Goal: Information Seeking & Learning: Learn about a topic

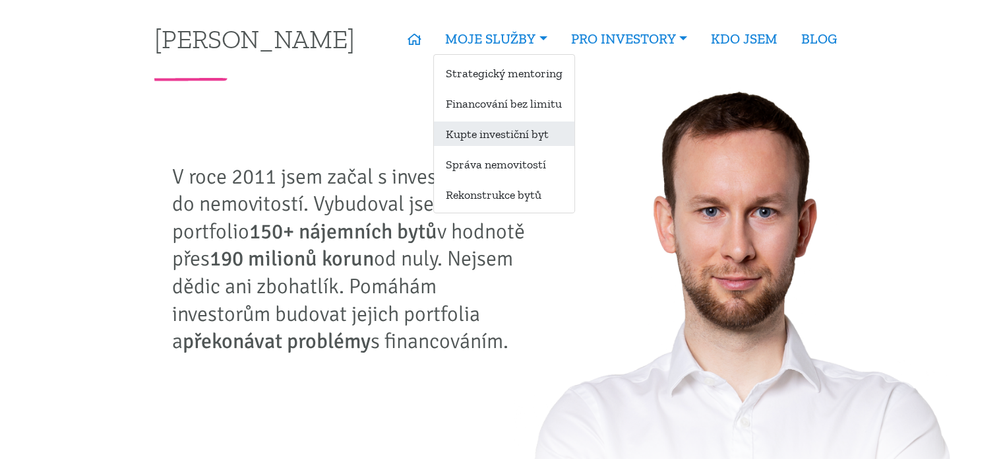
click at [507, 136] on link "Kupte investiční byt" at bounding box center [504, 133] width 141 height 24
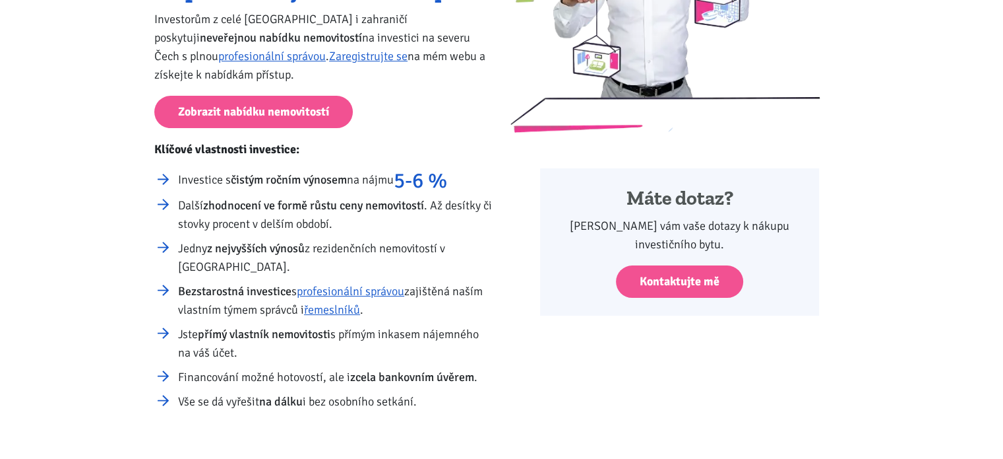
scroll to position [264, 0]
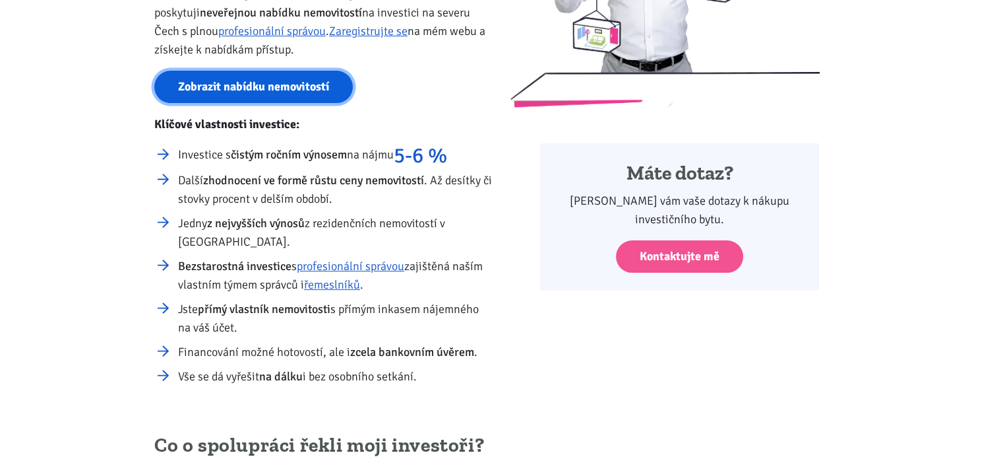
click at [301, 96] on link "Zobrazit nabídku nemovitostí" at bounding box center [253, 87] width 199 height 32
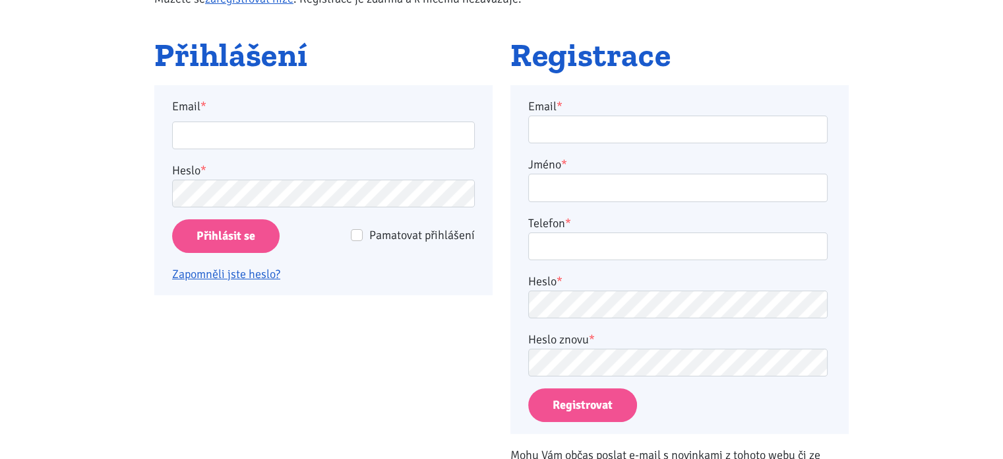
scroll to position [264, 0]
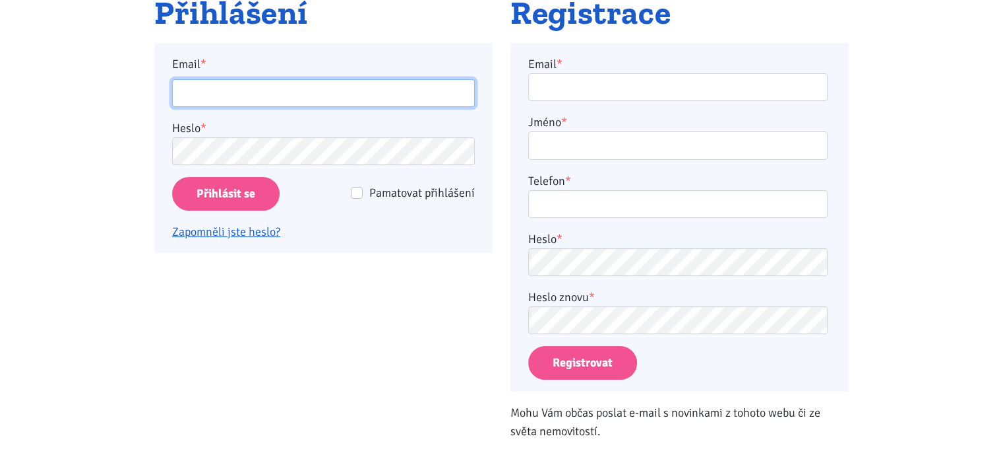
drag, startPoint x: 0, startPoint y: 0, endPoint x: 301, endPoint y: 96, distance: 316.3
click at [301, 96] on input "Email *" at bounding box center [323, 93] width 303 height 28
type input "[EMAIL_ADDRESS][DOMAIN_NAME]"
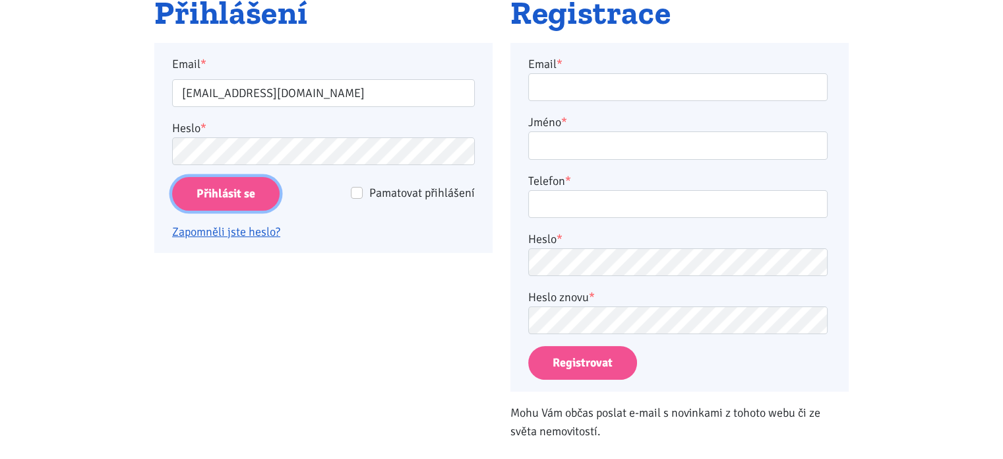
click at [202, 189] on input "Přihlásit se" at bounding box center [226, 194] width 108 height 34
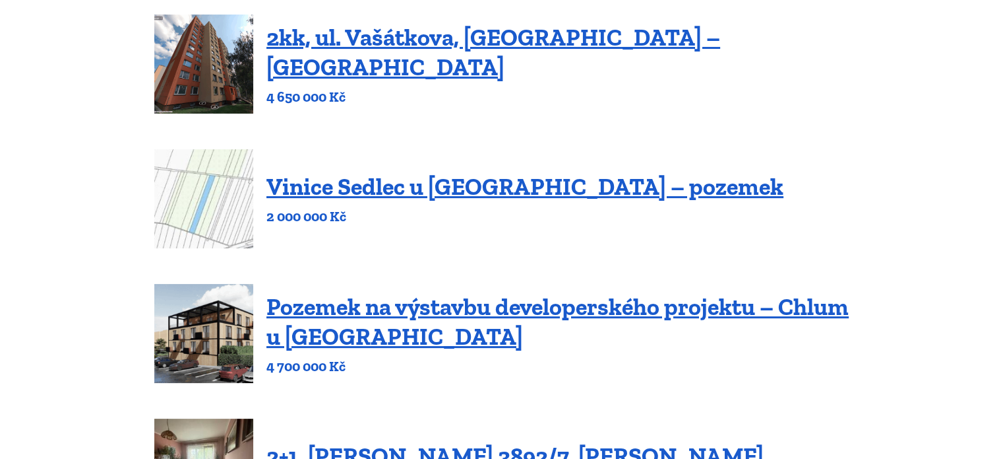
scroll to position [264, 0]
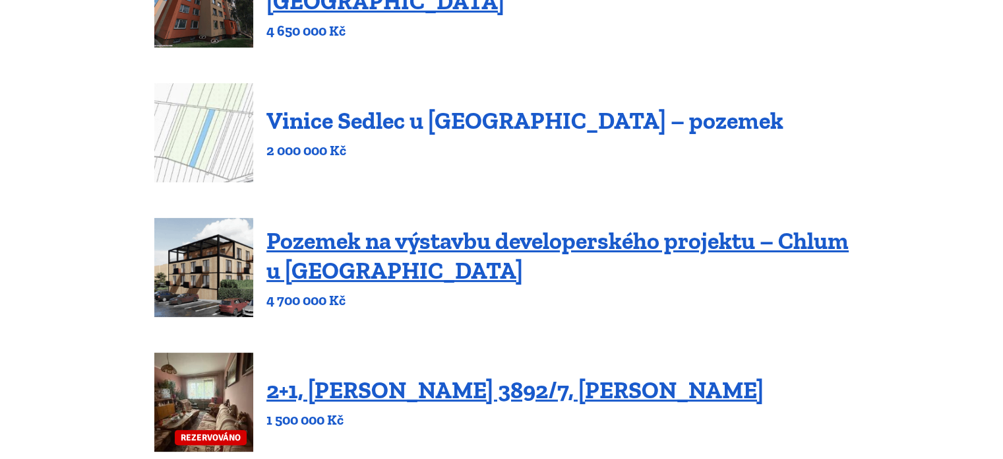
click at [311, 113] on link "Vinice Sedlec u Mikulova – pozemek" at bounding box center [525, 120] width 517 height 28
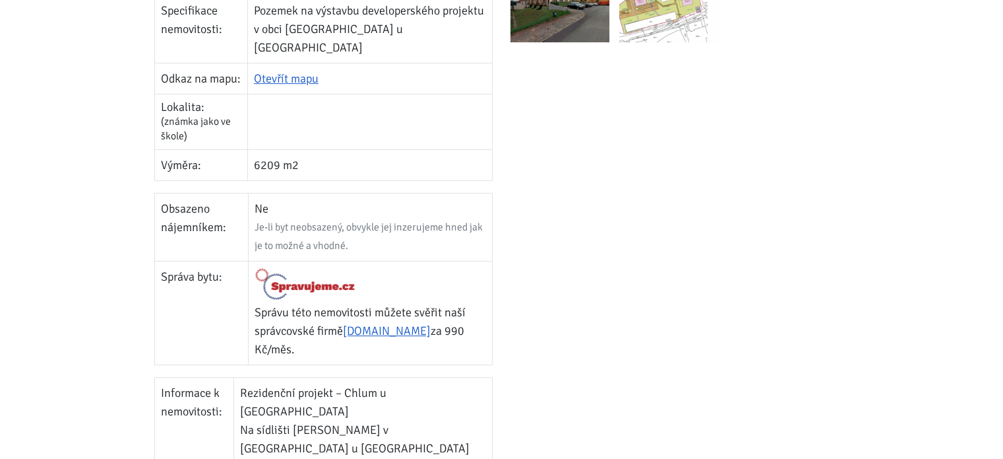
scroll to position [264, 0]
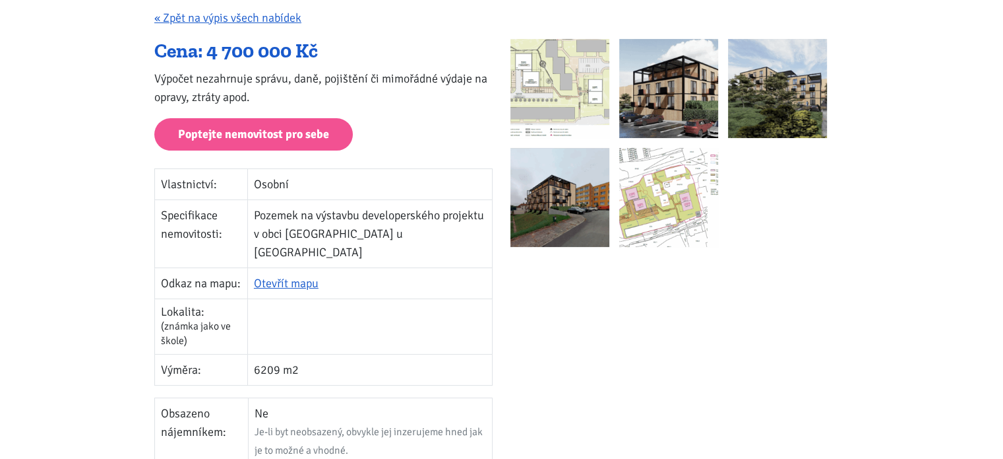
click at [561, 79] on img at bounding box center [560, 88] width 99 height 99
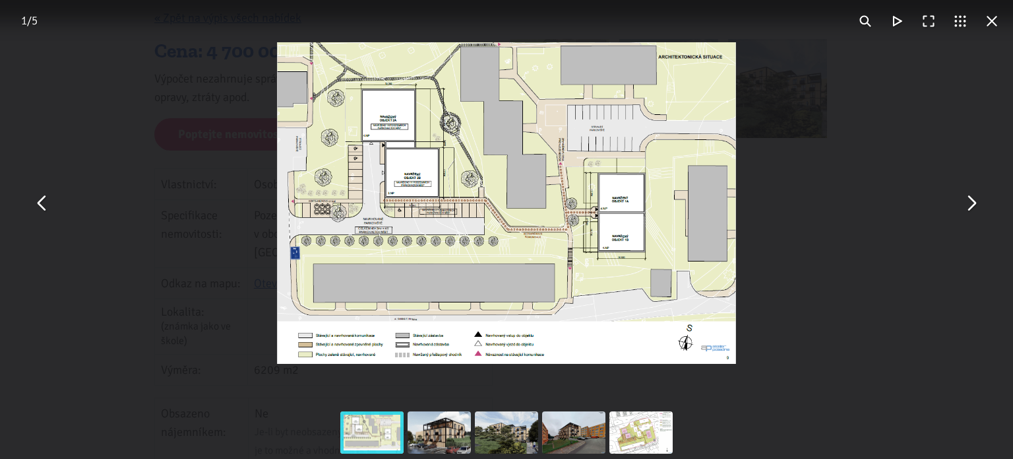
click at [971, 206] on button "You can close this modal content with the ESC key" at bounding box center [971, 203] width 32 height 32
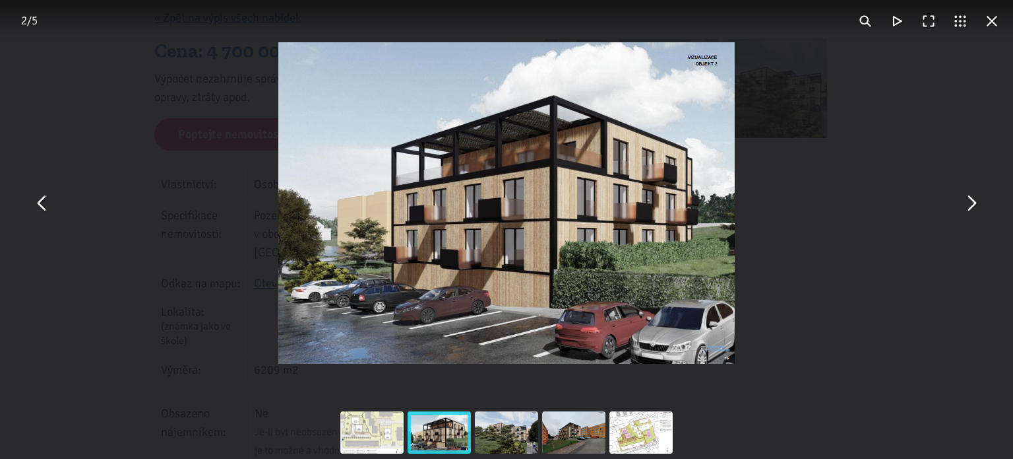
click at [971, 206] on button "You can close this modal content with the ESC key" at bounding box center [971, 203] width 32 height 32
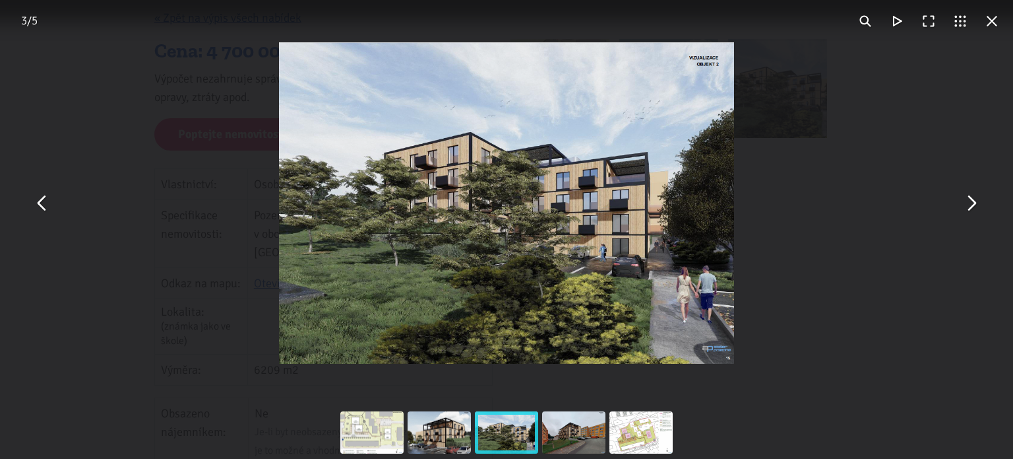
click at [971, 206] on button "You can close this modal content with the ESC key" at bounding box center [971, 203] width 32 height 32
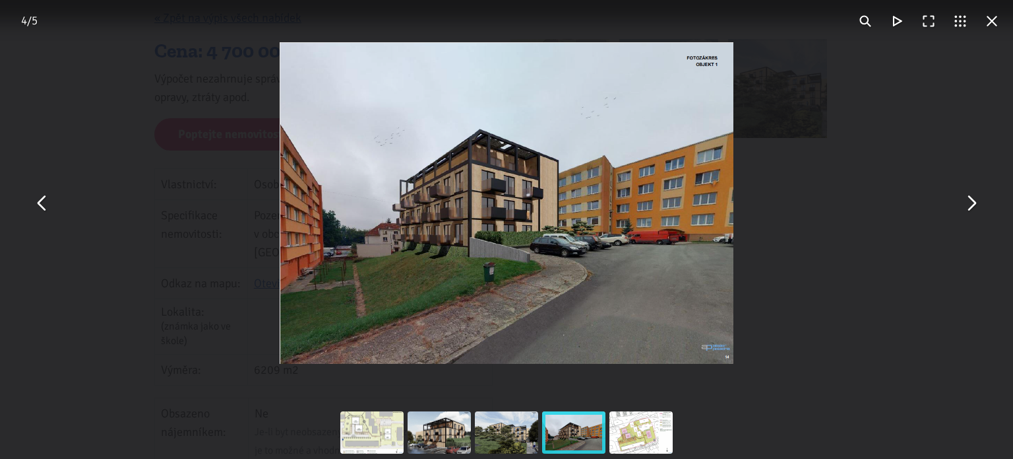
click at [971, 206] on button "You can close this modal content with the ESC key" at bounding box center [971, 203] width 32 height 32
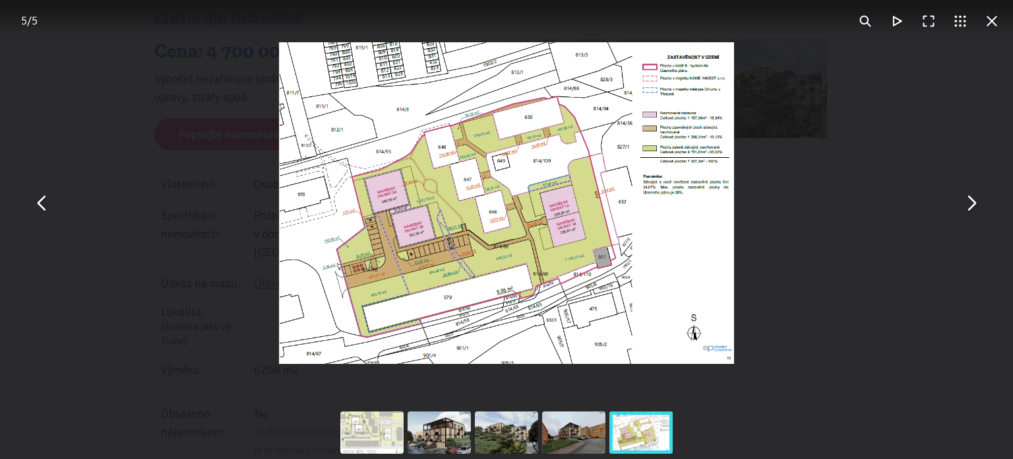
click at [971, 206] on button "You can close this modal content with the ESC key" at bounding box center [971, 203] width 32 height 32
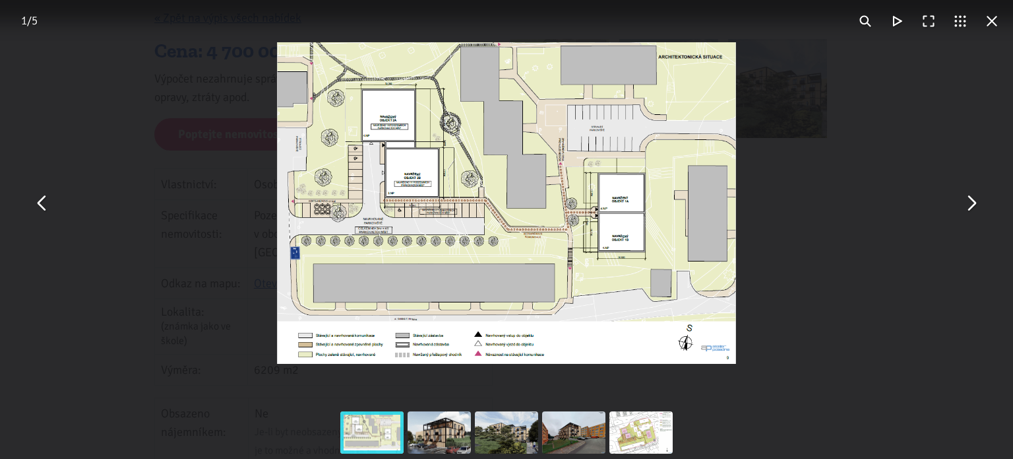
click at [971, 206] on button "You can close this modal content with the ESC key" at bounding box center [971, 203] width 32 height 32
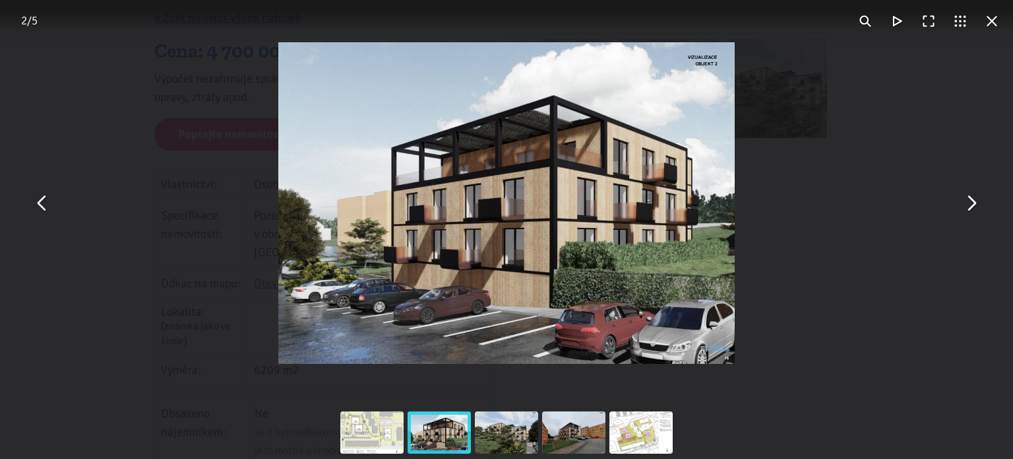
click at [971, 206] on button "You can close this modal content with the ESC key" at bounding box center [971, 203] width 32 height 32
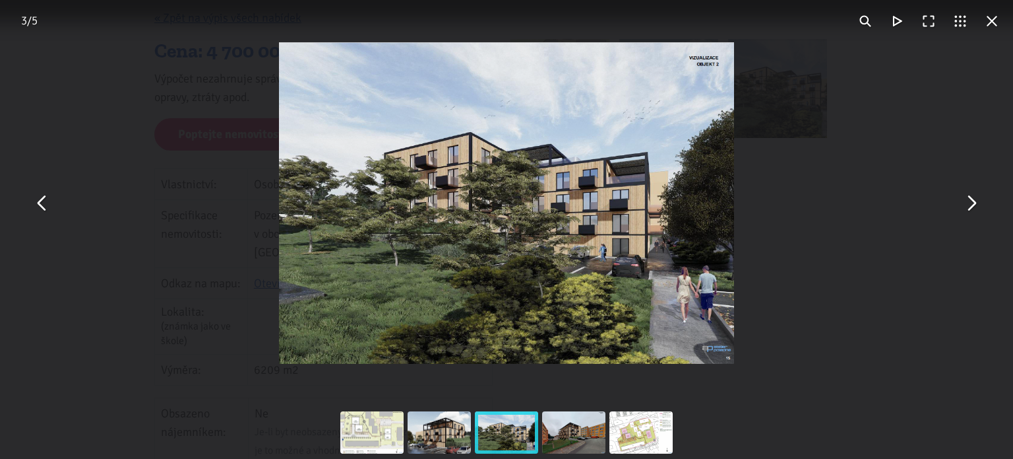
click at [971, 206] on button "You can close this modal content with the ESC key" at bounding box center [971, 203] width 32 height 32
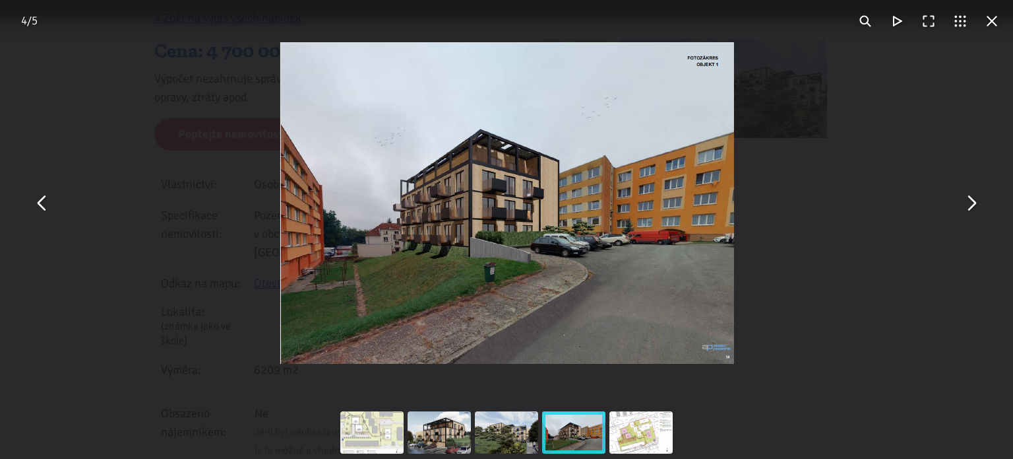
click at [971, 206] on button "You can close this modal content with the ESC key" at bounding box center [971, 203] width 32 height 32
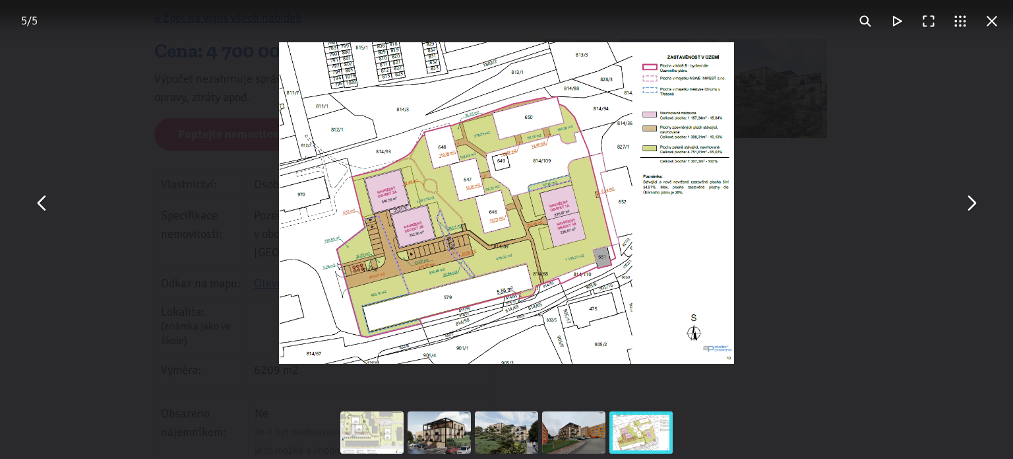
click at [992, 10] on button "You can close this modal content with the ESC key" at bounding box center [992, 21] width 32 height 32
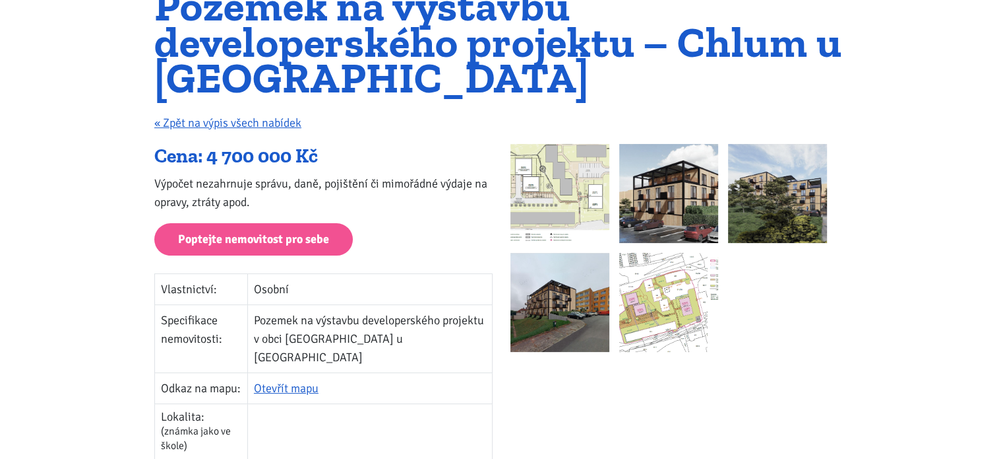
scroll to position [0, 0]
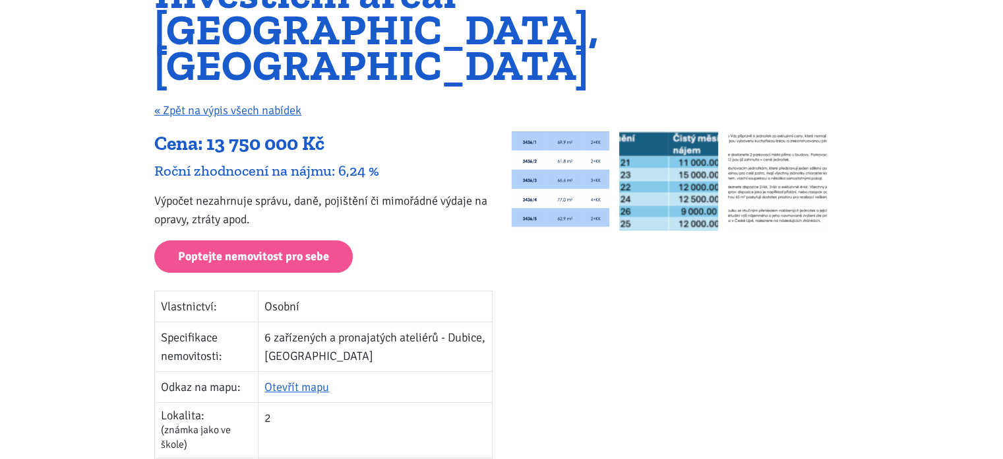
scroll to position [198, 0]
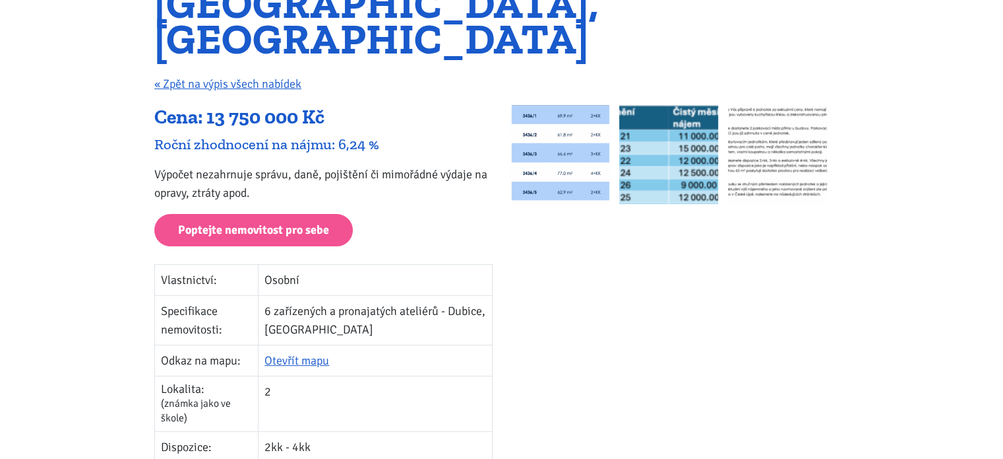
click at [552, 105] on img at bounding box center [560, 154] width 99 height 99
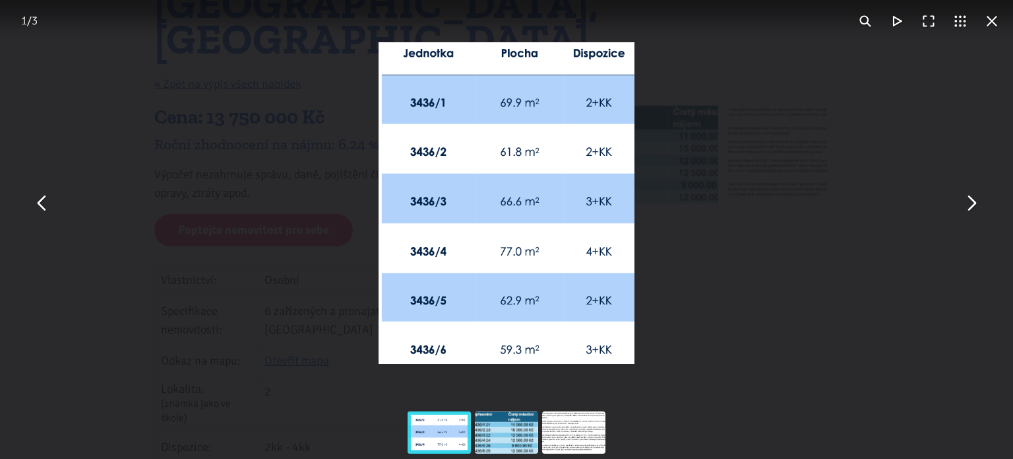
click at [971, 204] on button "You can close this modal content with the ESC key" at bounding box center [971, 203] width 32 height 32
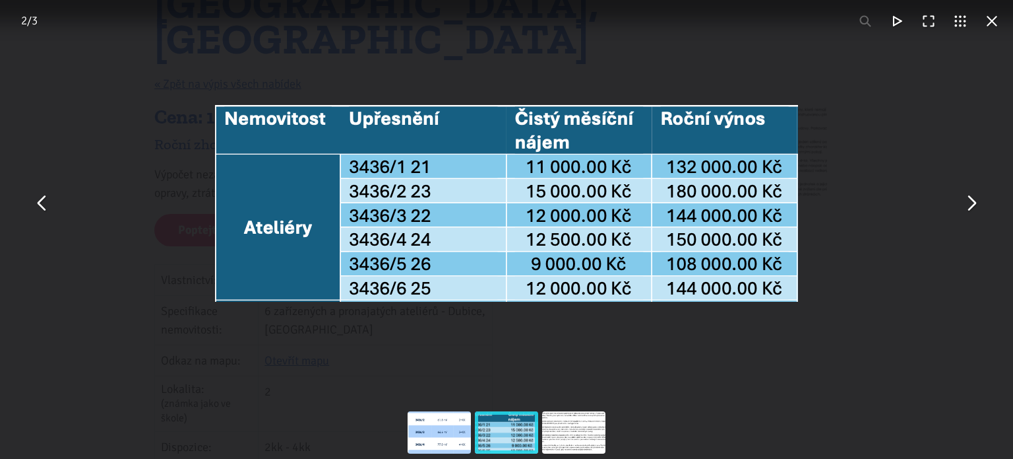
click at [971, 204] on button "You can close this modal content with the ESC key" at bounding box center [971, 203] width 32 height 32
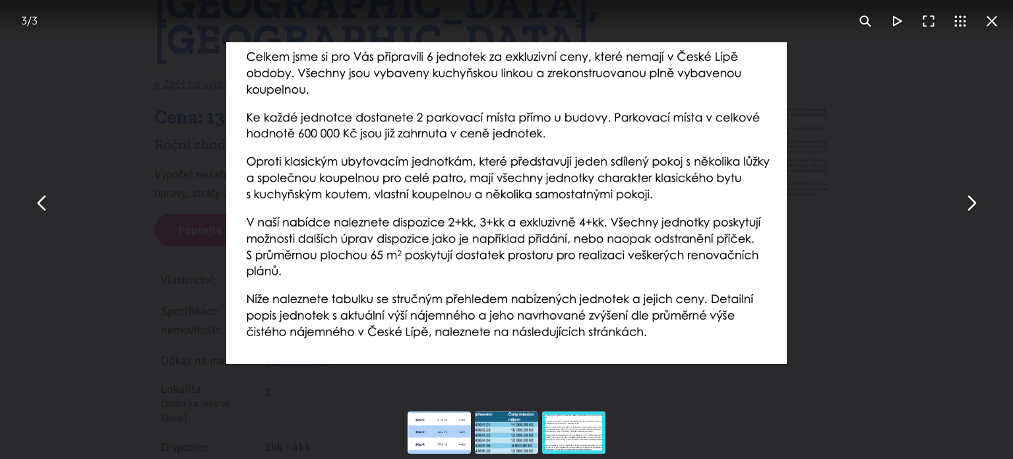
click at [971, 204] on button "You can close this modal content with the ESC key" at bounding box center [971, 203] width 32 height 32
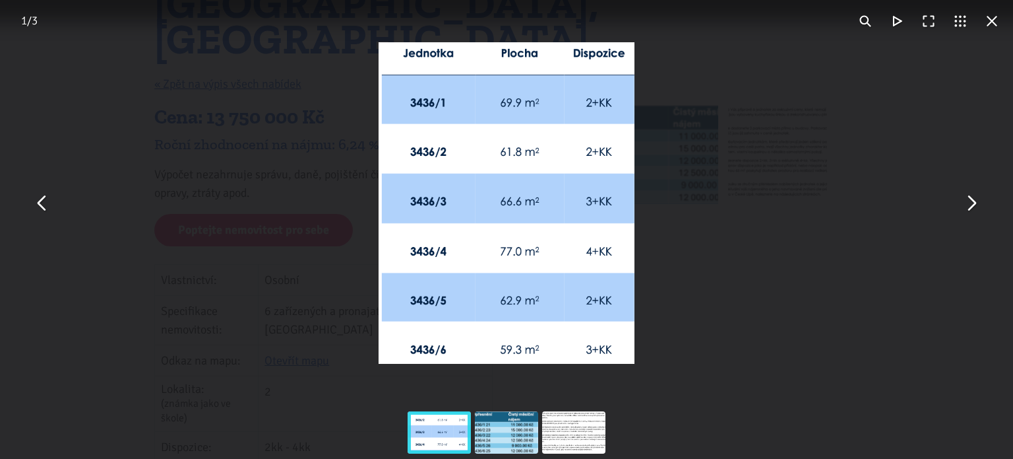
click at [885, 127] on div "You can close this modal content with the ESC key" at bounding box center [506, 203] width 1013 height 406
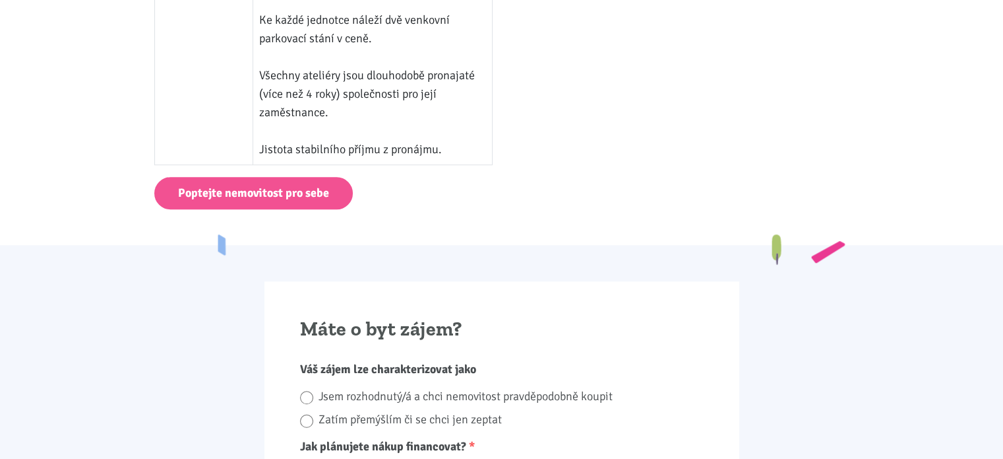
scroll to position [990, 0]
